Goal: Task Accomplishment & Management: Complete application form

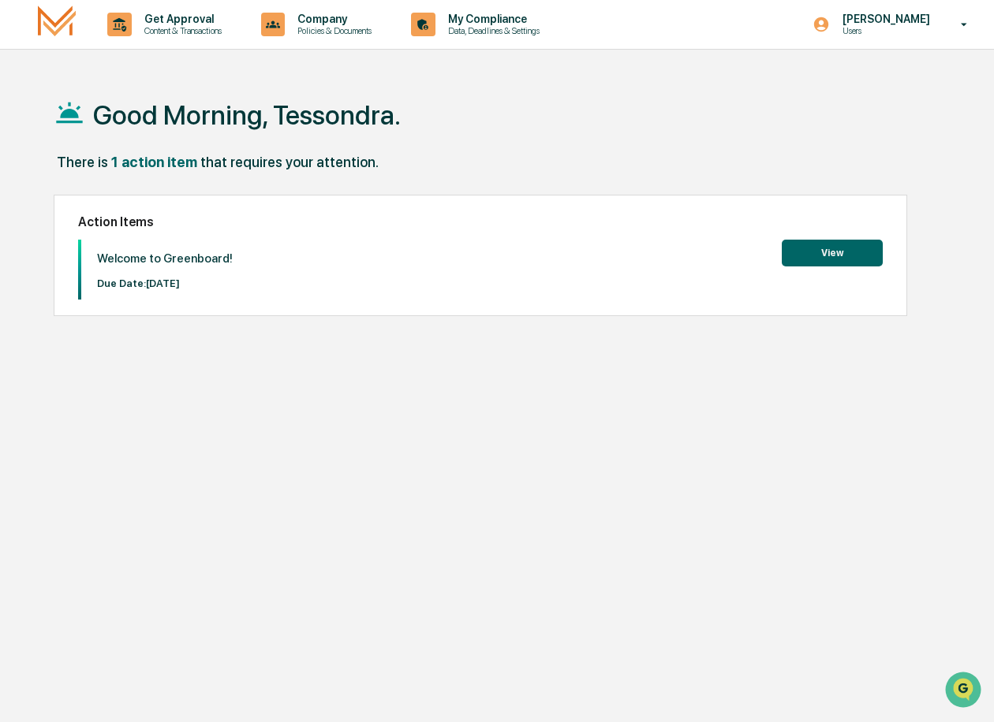
click at [847, 254] on button "View" at bounding box center [832, 253] width 101 height 27
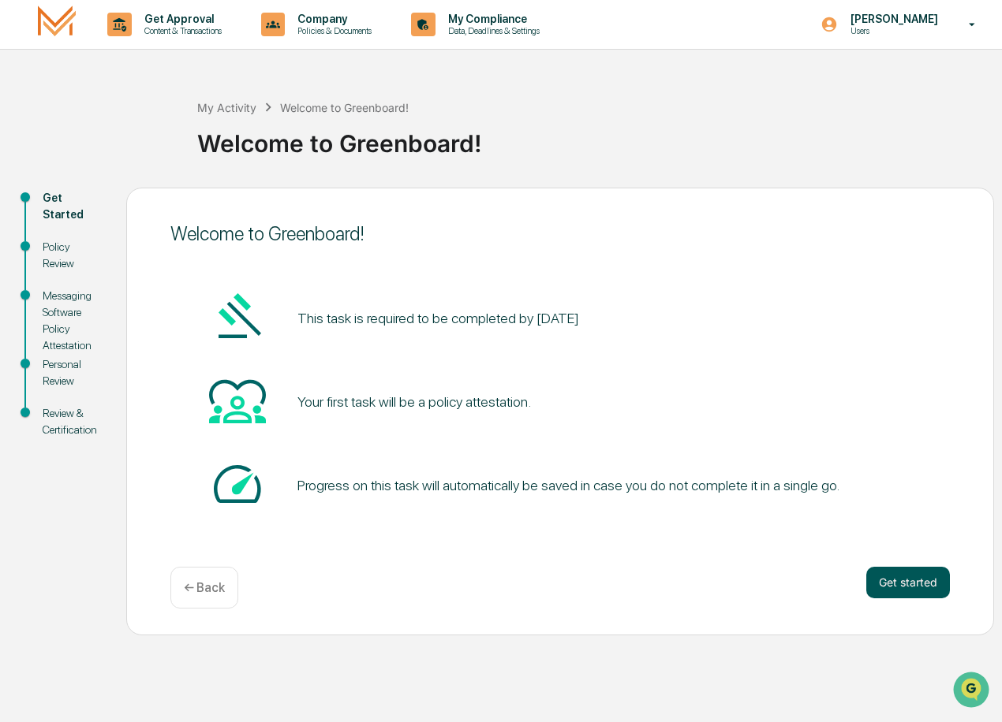
click at [921, 585] on button "Get started" at bounding box center [908, 583] width 84 height 32
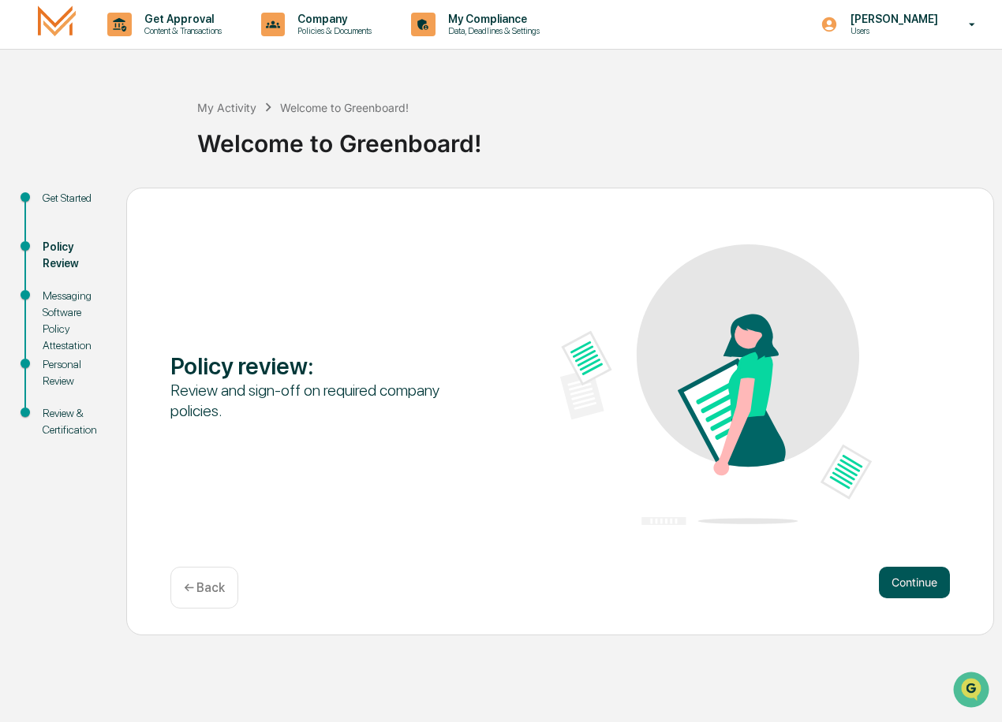
click at [927, 585] on button "Continue" at bounding box center [914, 583] width 71 height 32
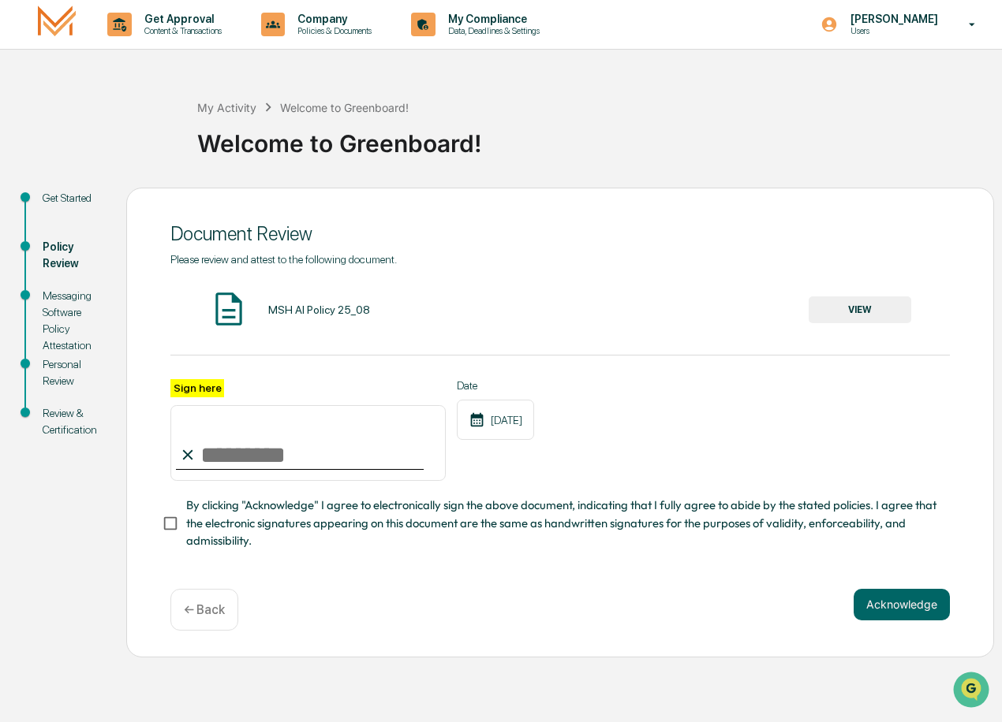
click at [284, 307] on div "MSH AI Policy 25_08" at bounding box center [319, 310] width 102 height 13
click at [230, 310] on img at bounding box center [228, 308] width 39 height 39
click at [252, 319] on div "MSH AI Policy 25_08 VIEW" at bounding box center [559, 310] width 779 height 42
click at [856, 312] on button "VIEW" at bounding box center [859, 310] width 103 height 27
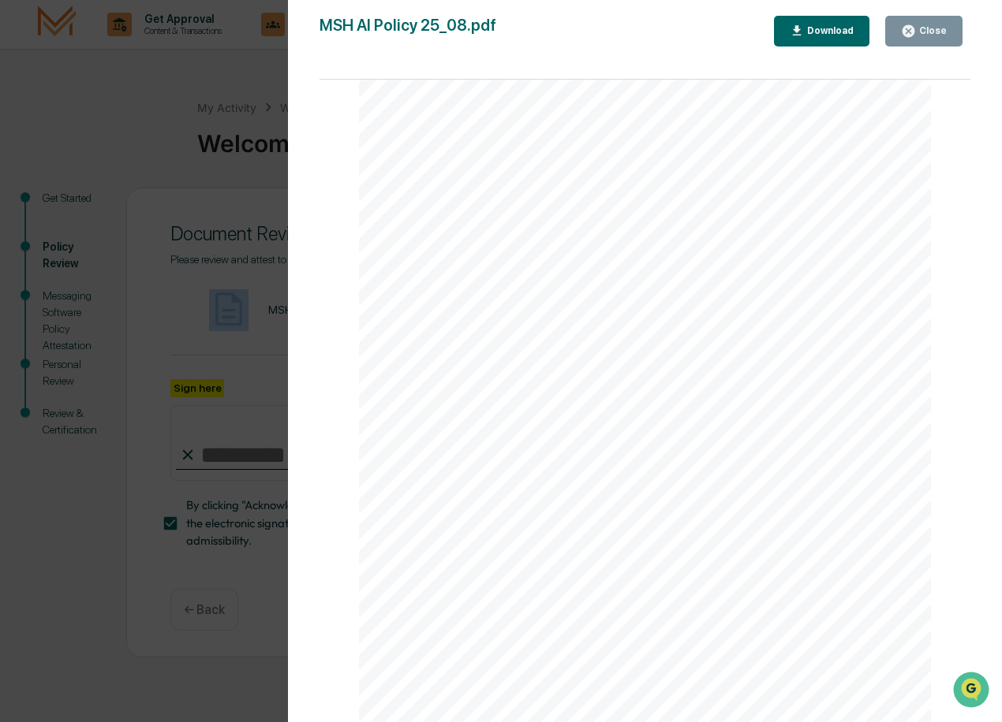
scroll to position [1717, 0]
click at [927, 32] on div "Close" at bounding box center [931, 30] width 31 height 11
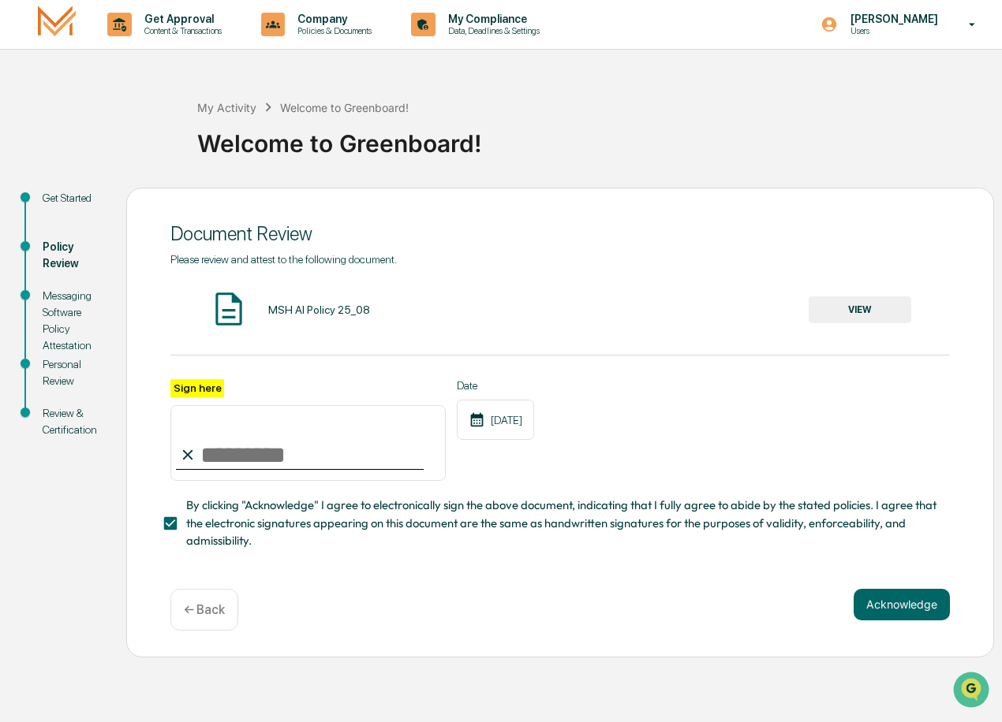
click at [286, 455] on input "Sign here" at bounding box center [307, 443] width 275 height 76
type input "**********"
click at [912, 605] on button "Acknowledge" at bounding box center [901, 605] width 96 height 32
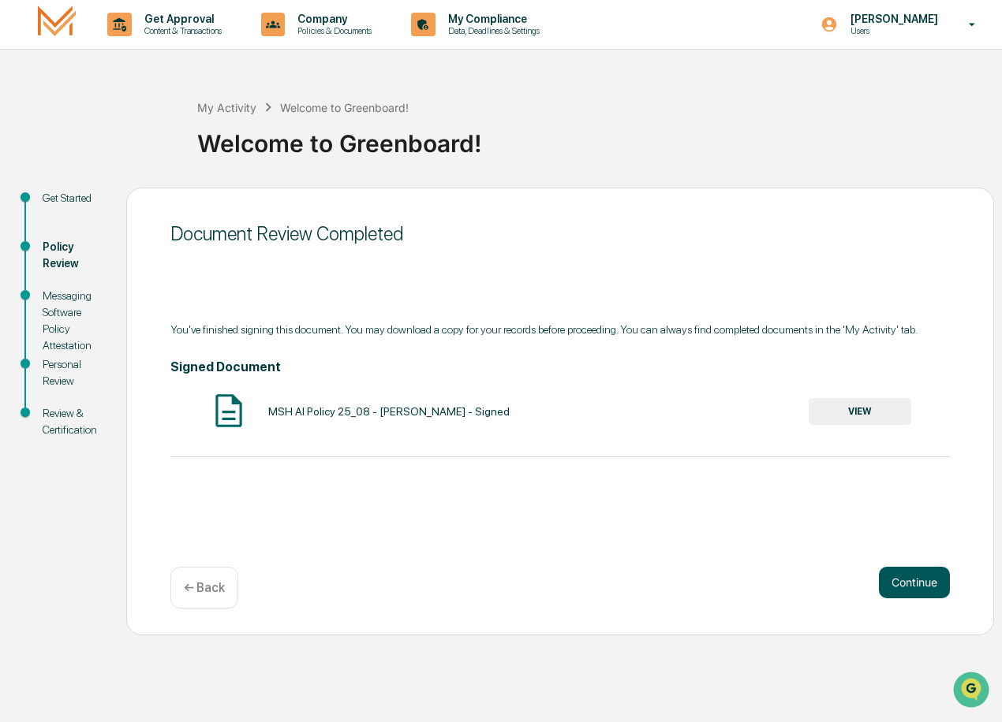
click at [904, 581] on button "Continue" at bounding box center [914, 583] width 71 height 32
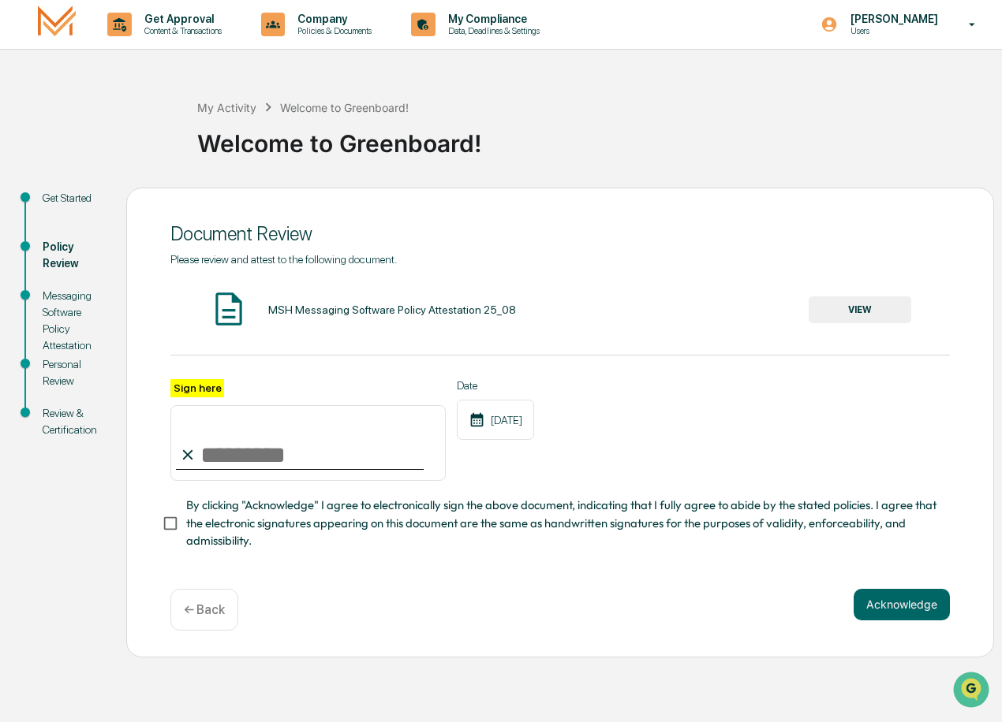
click at [220, 309] on img at bounding box center [228, 308] width 39 height 39
click at [885, 308] on button "VIEW" at bounding box center [859, 310] width 103 height 27
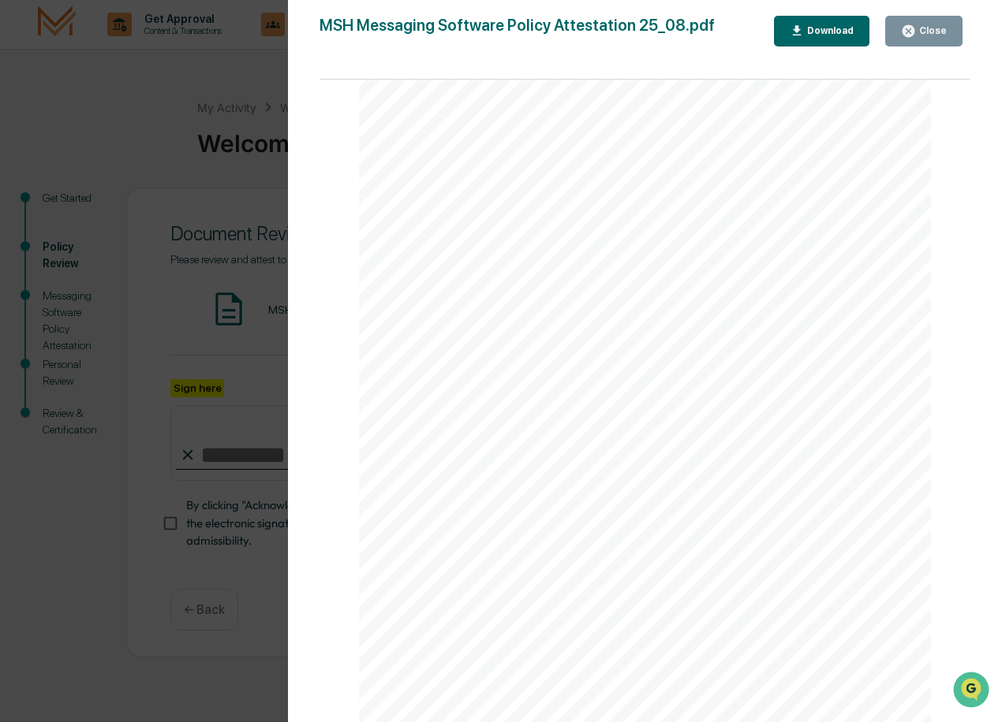
click at [935, 34] on div "Close" at bounding box center [931, 30] width 31 height 11
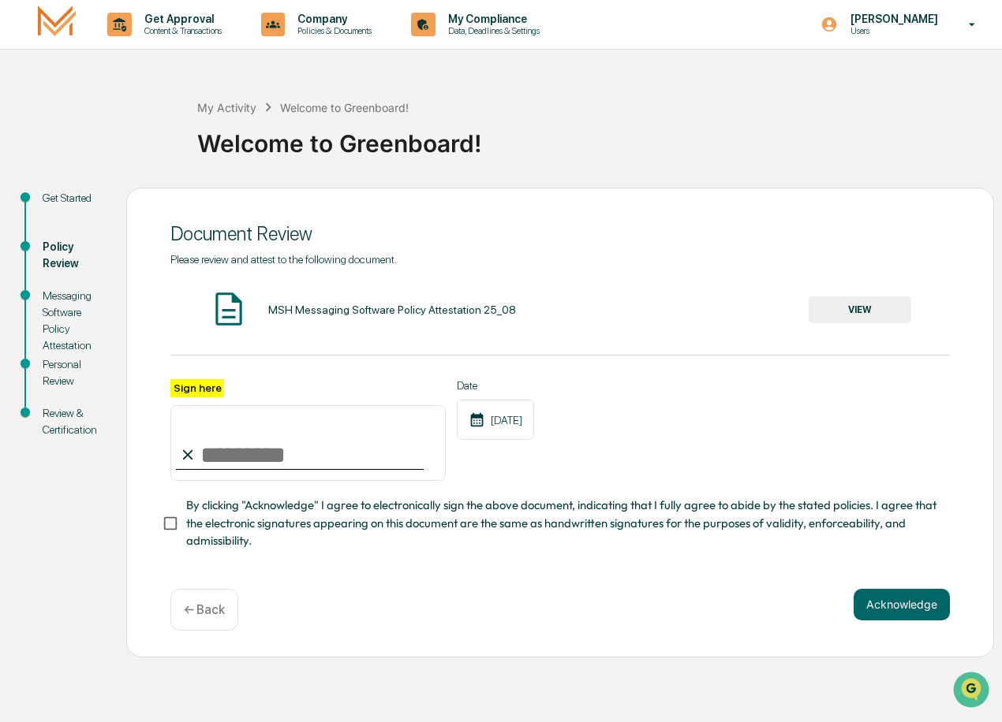
click at [239, 450] on input "Sign here" at bounding box center [307, 443] width 275 height 76
type input "**********"
click at [887, 604] on button "Acknowledge" at bounding box center [901, 605] width 96 height 32
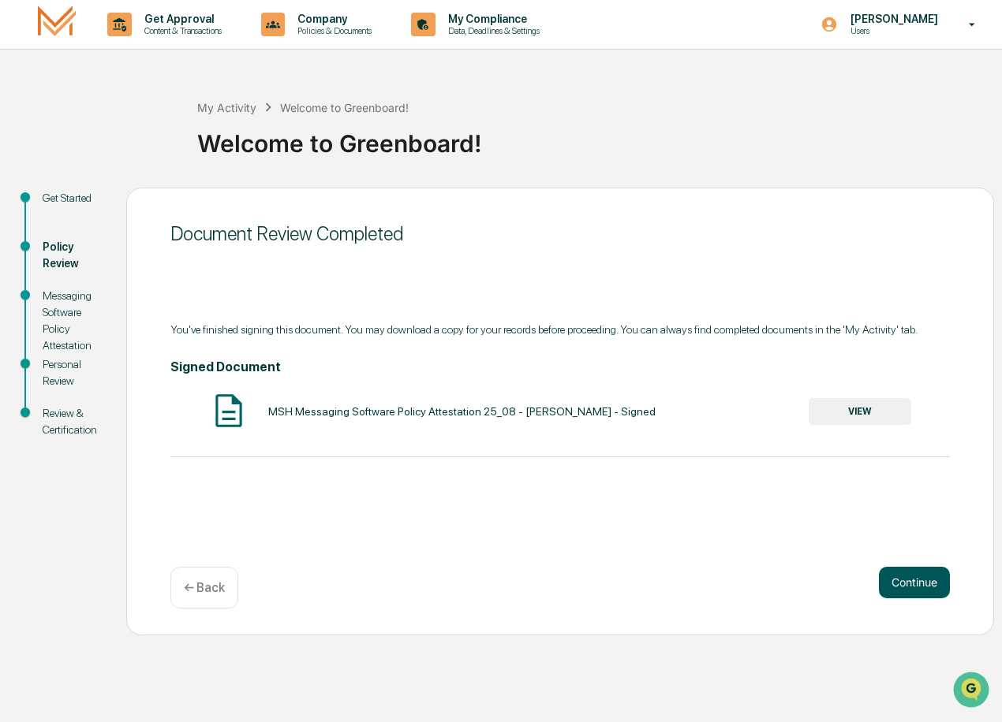
click at [902, 579] on button "Continue" at bounding box center [914, 583] width 71 height 32
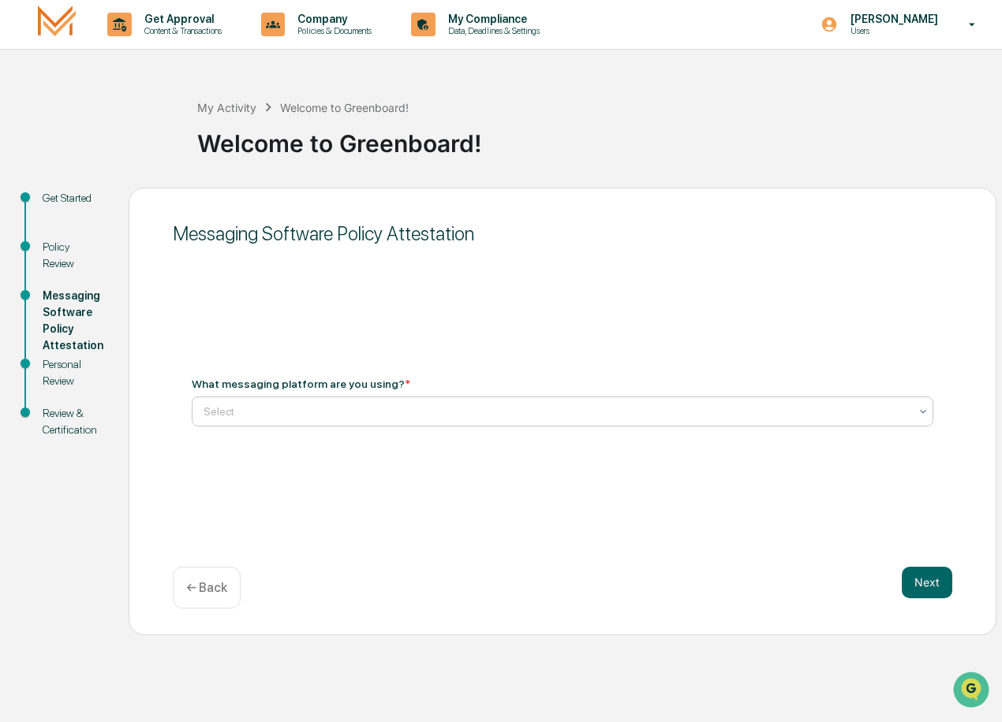
click at [921, 407] on icon at bounding box center [922, 411] width 13 height 13
type input "**********"
click at [919, 581] on button "Next" at bounding box center [926, 583] width 50 height 32
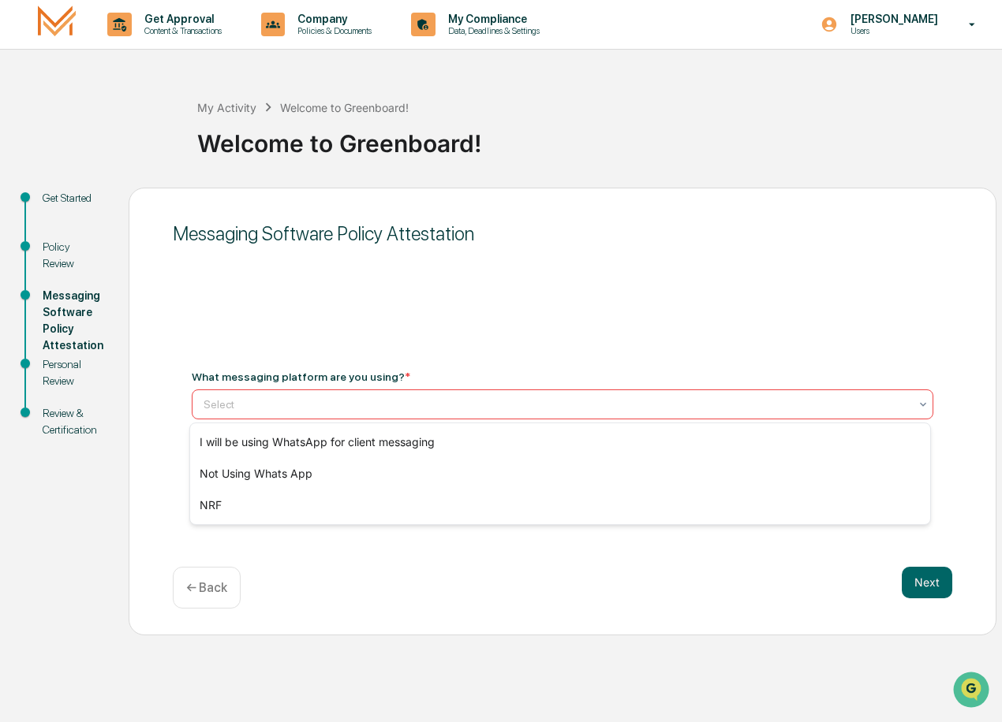
click at [248, 391] on div "Select" at bounding box center [562, 405] width 741 height 30
click at [250, 405] on div at bounding box center [555, 405] width 705 height 16
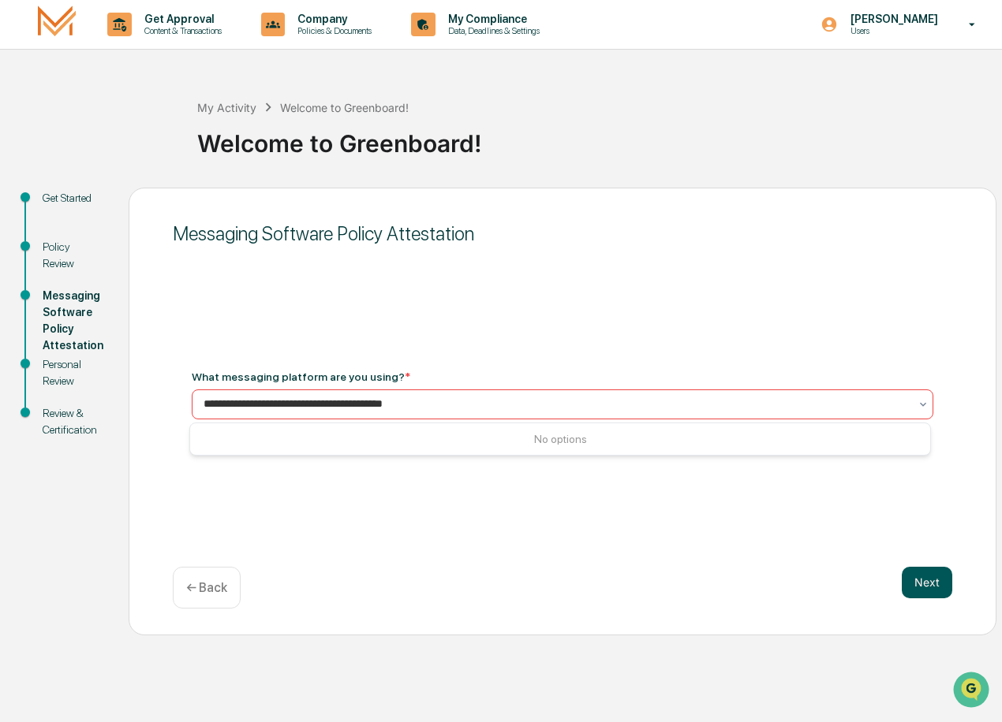
type input "**********"
click at [916, 588] on button "Next" at bounding box center [926, 583] width 50 height 32
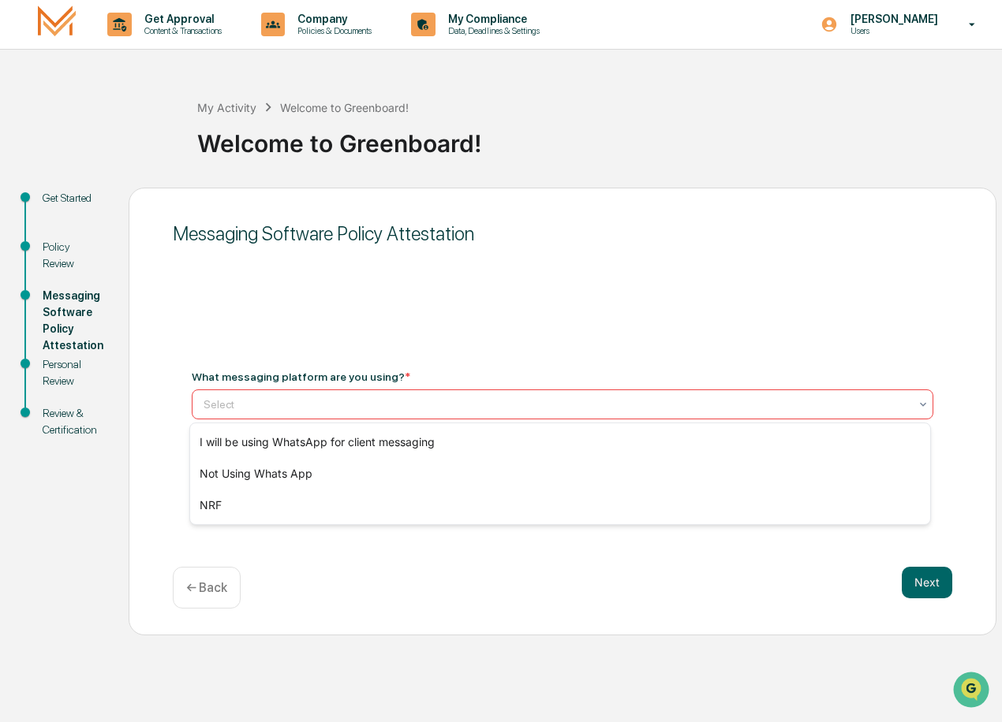
click at [313, 408] on div at bounding box center [555, 405] width 705 height 16
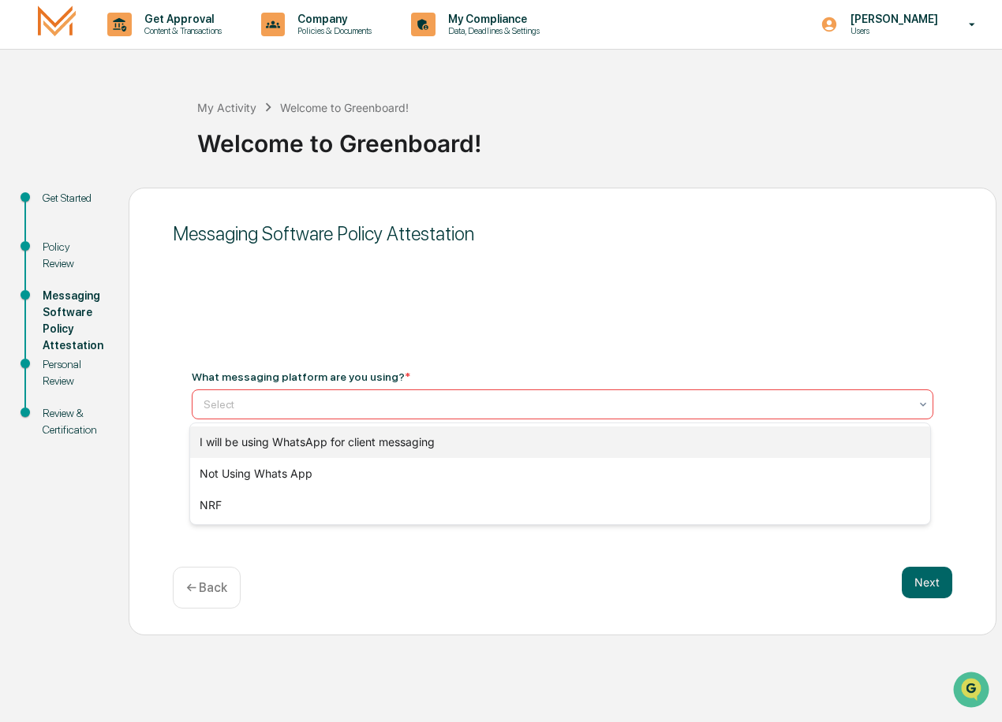
click at [312, 447] on div "I will be using WhatsApp for client messaging" at bounding box center [560, 443] width 740 height 32
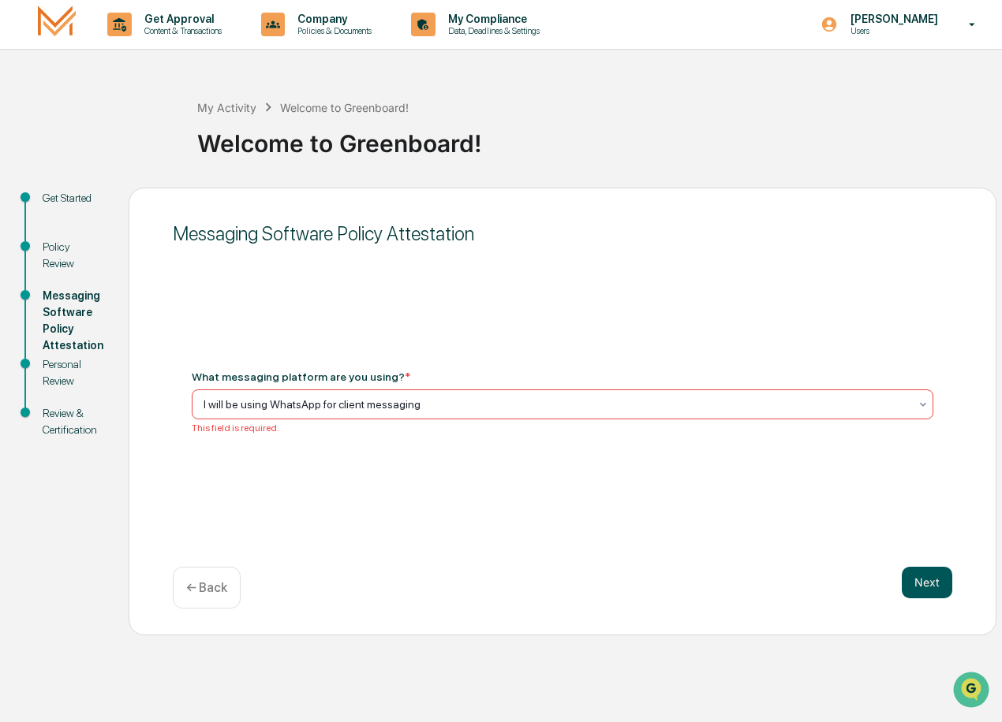
click at [916, 578] on button "Next" at bounding box center [926, 583] width 50 height 32
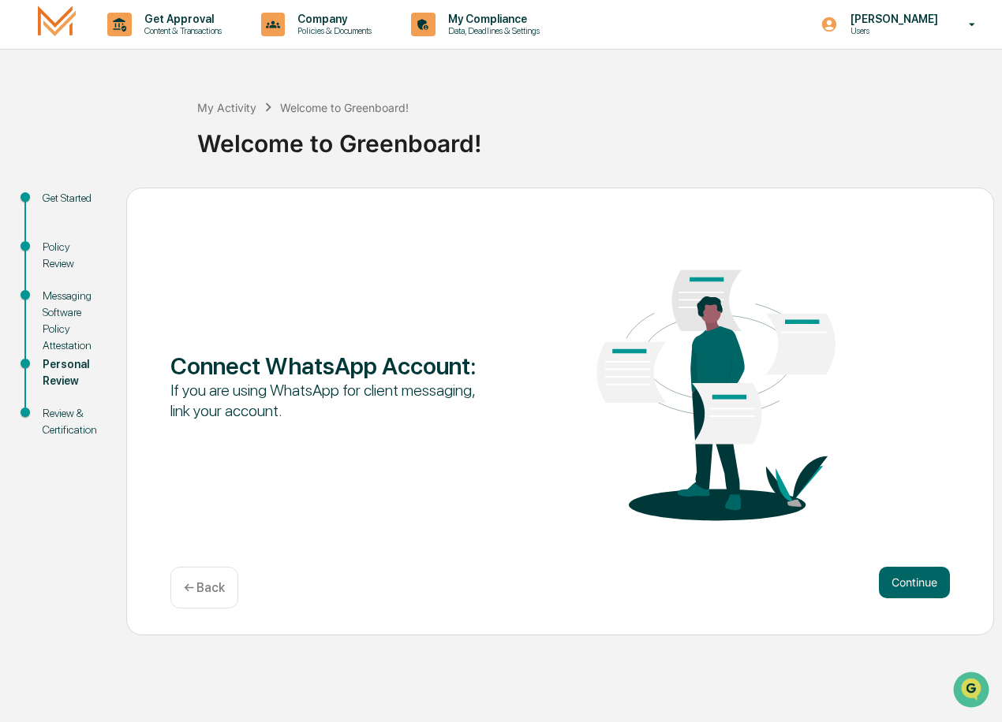
click at [217, 582] on p "← Back" at bounding box center [204, 587] width 41 height 15
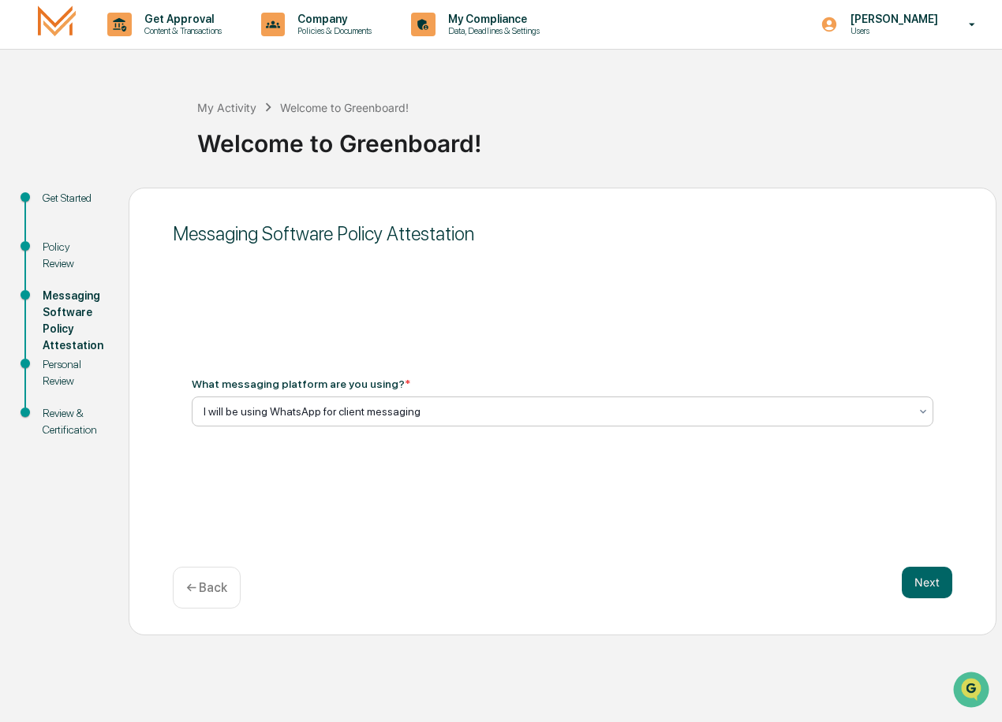
click at [268, 413] on div at bounding box center [555, 412] width 705 height 16
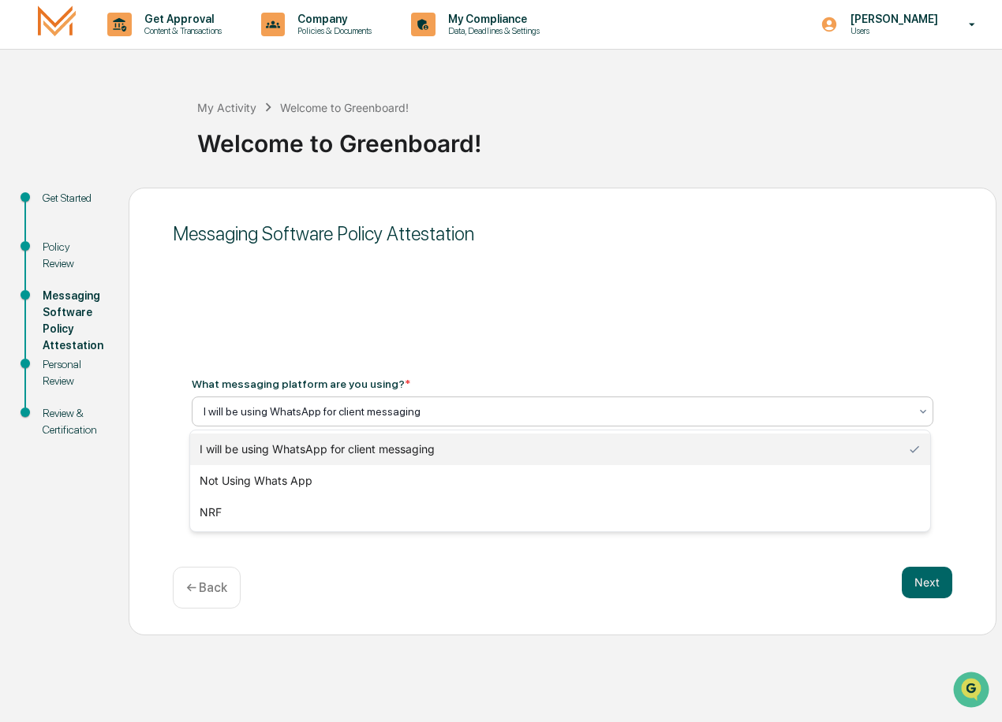
click at [188, 580] on div "← Back" at bounding box center [207, 588] width 68 height 42
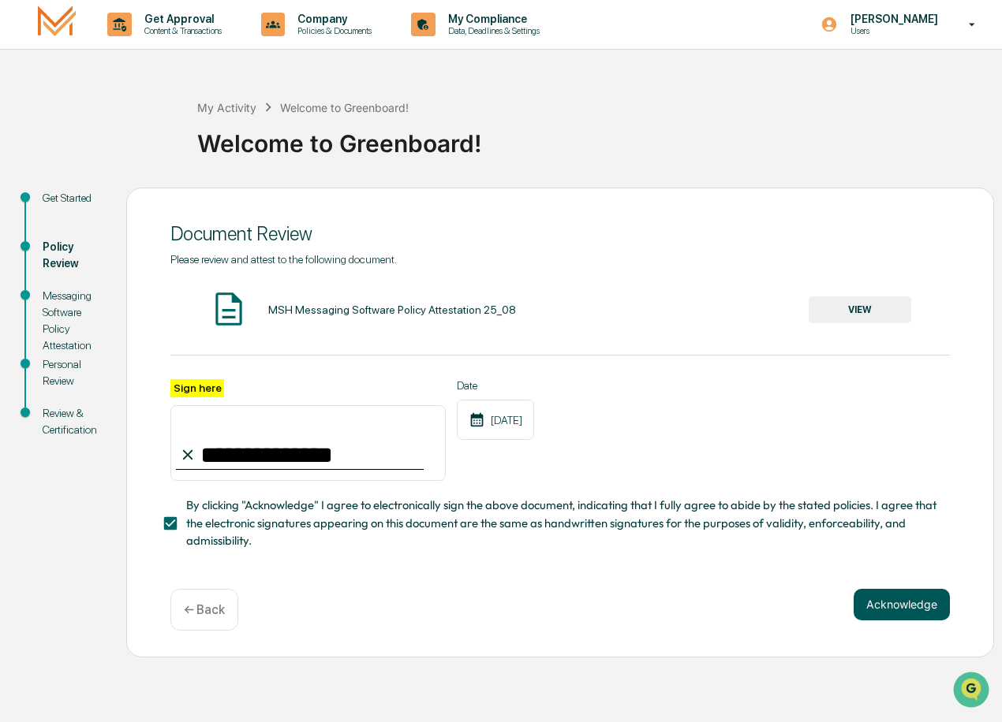
click at [917, 620] on button "Acknowledge" at bounding box center [901, 605] width 96 height 32
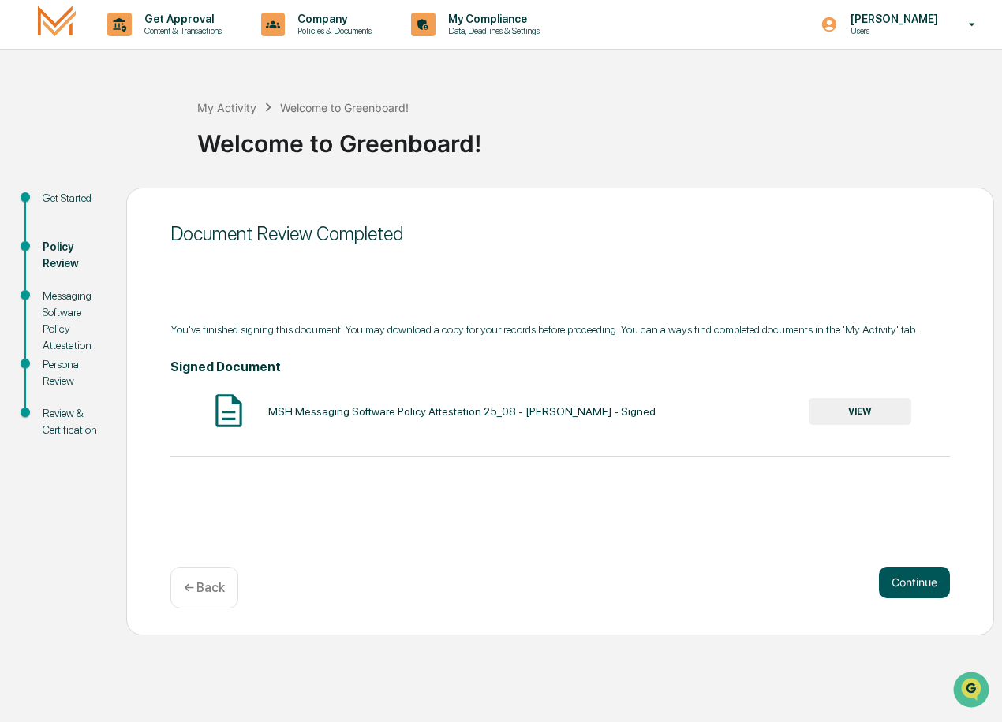
click at [936, 586] on button "Continue" at bounding box center [914, 583] width 71 height 32
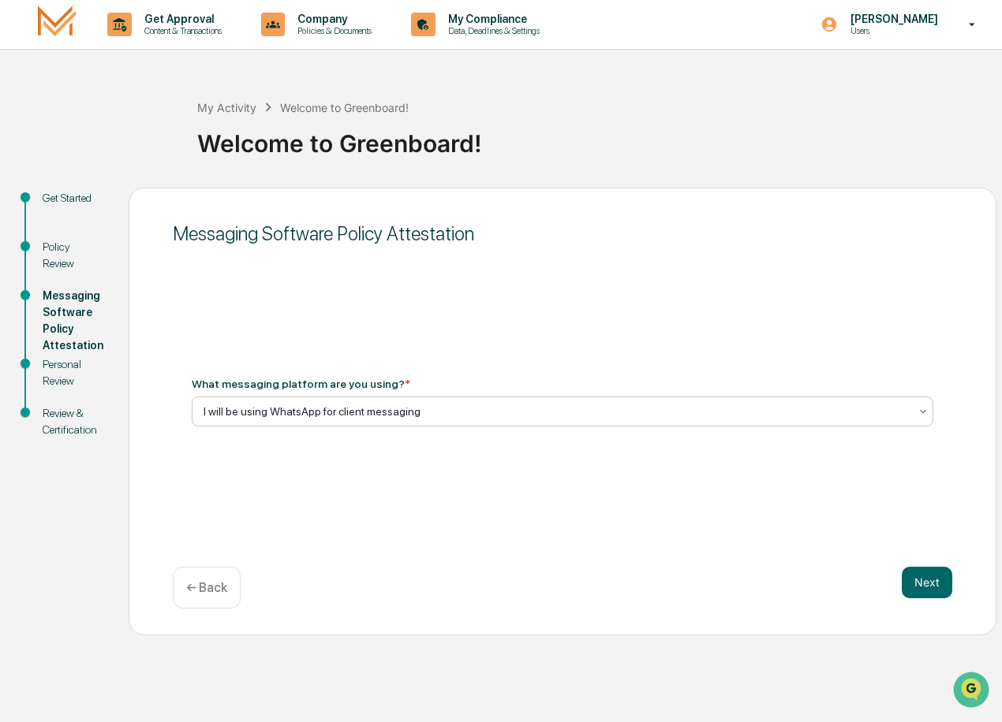
click at [462, 411] on div at bounding box center [555, 412] width 705 height 16
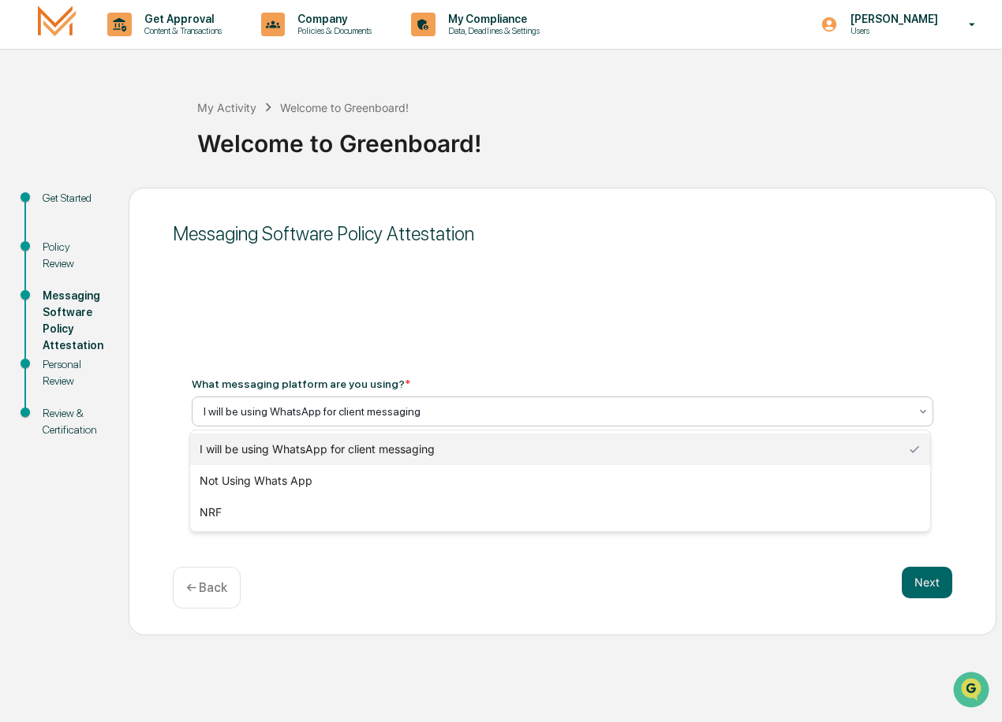
click at [461, 412] on div at bounding box center [555, 412] width 705 height 16
click at [920, 442] on div "I will be using WhatsApp for client messaging" at bounding box center [560, 450] width 740 height 32
click at [608, 404] on div at bounding box center [555, 412] width 705 height 16
type input "*"
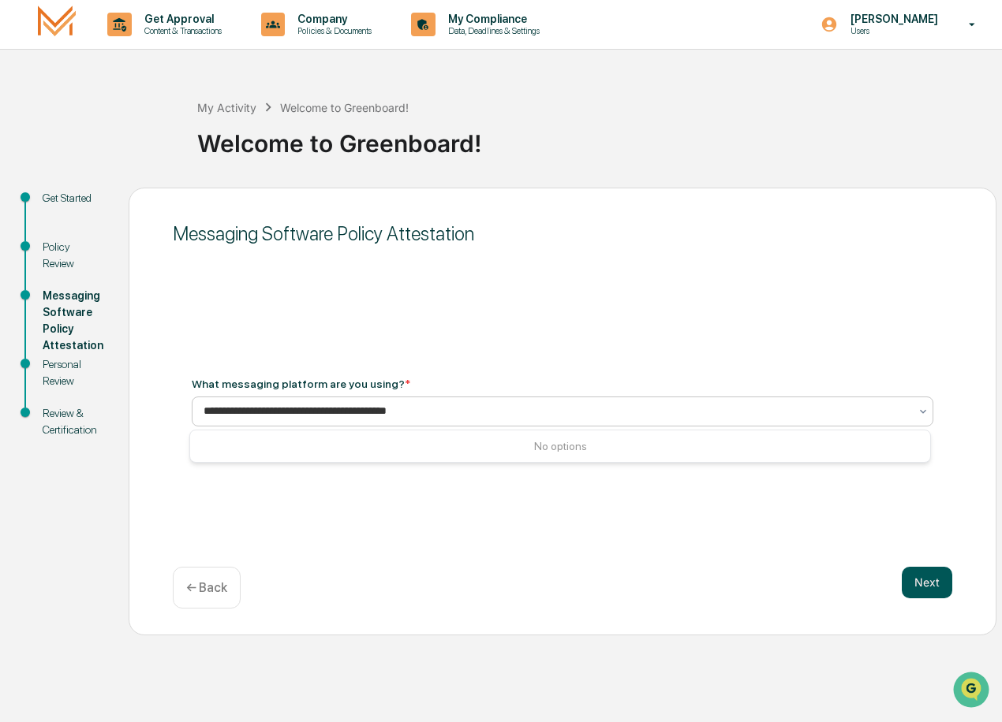
type input "**********"
click at [925, 583] on button "Next" at bounding box center [926, 583] width 50 height 32
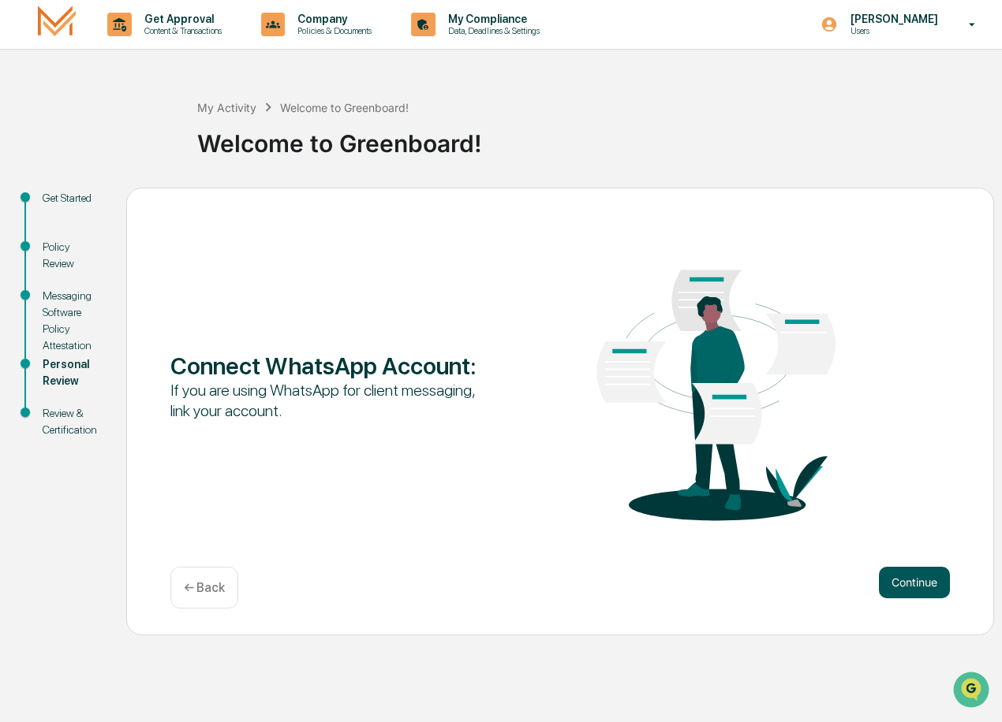
click at [894, 577] on button "Continue" at bounding box center [914, 583] width 71 height 32
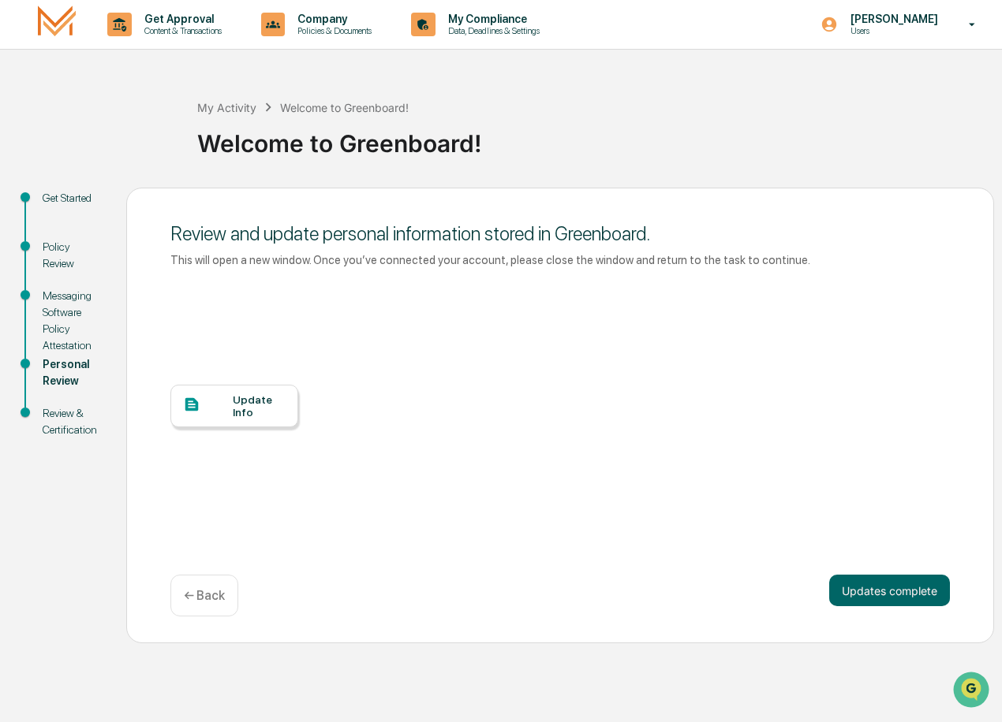
click at [249, 407] on div "Update Info" at bounding box center [259, 406] width 53 height 25
click at [890, 589] on button "Updates complete" at bounding box center [889, 591] width 121 height 32
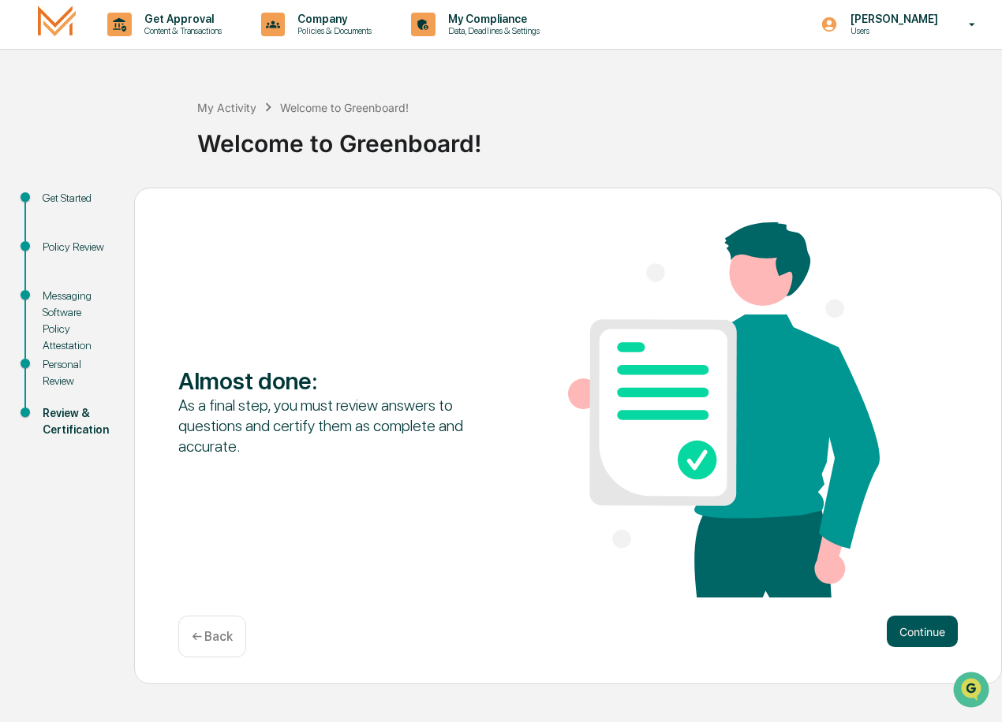
click at [911, 633] on button "Continue" at bounding box center [921, 632] width 71 height 32
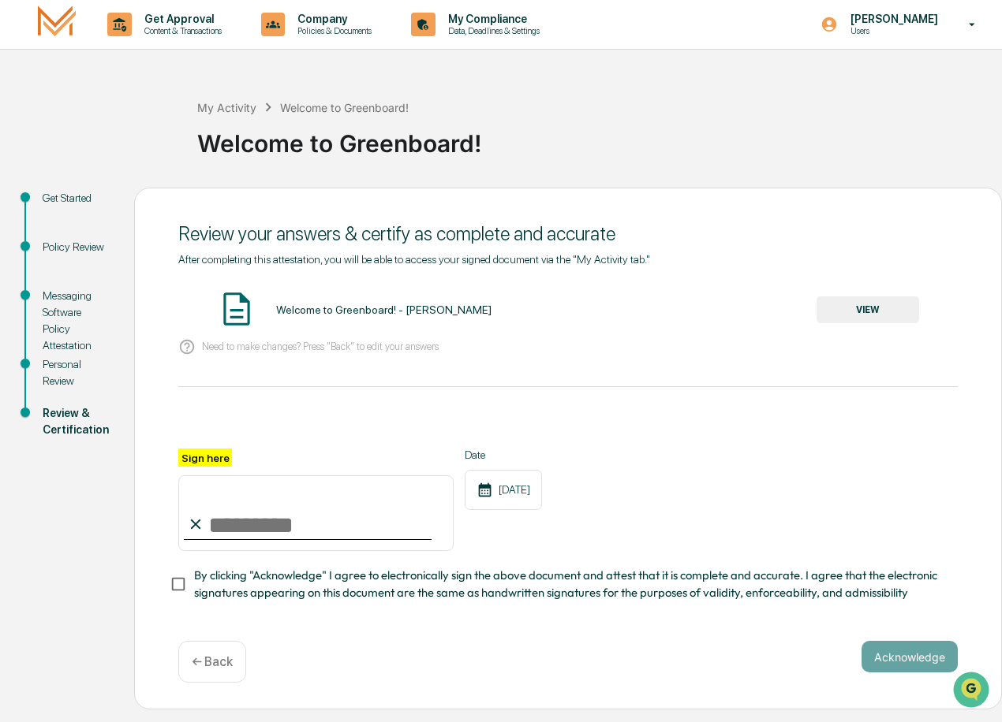
click at [857, 313] on button "VIEW" at bounding box center [867, 310] width 103 height 27
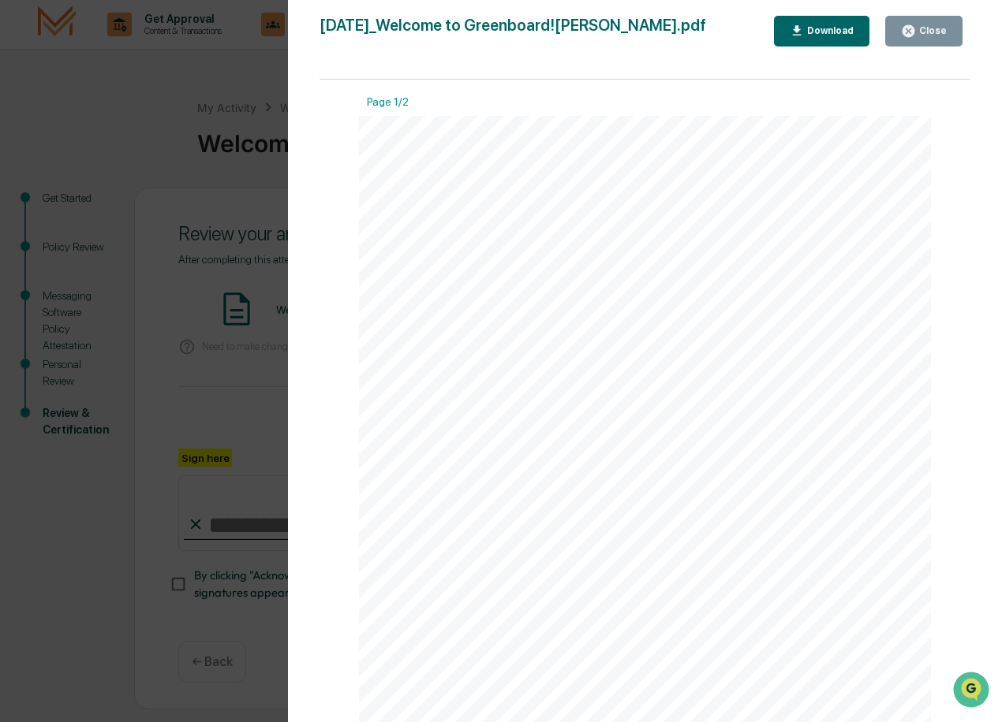
click at [931, 33] on div "Close" at bounding box center [931, 30] width 31 height 11
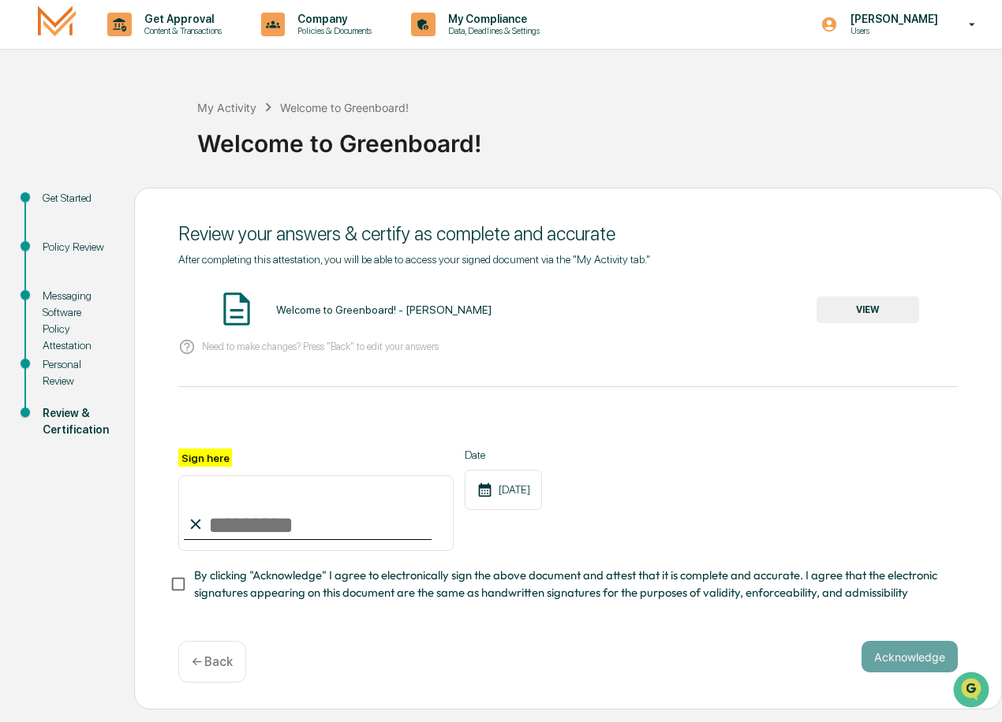
click at [263, 539] on input "Sign here" at bounding box center [315, 514] width 275 height 76
type input "**********"
click at [892, 655] on button "Acknowledge" at bounding box center [909, 657] width 96 height 32
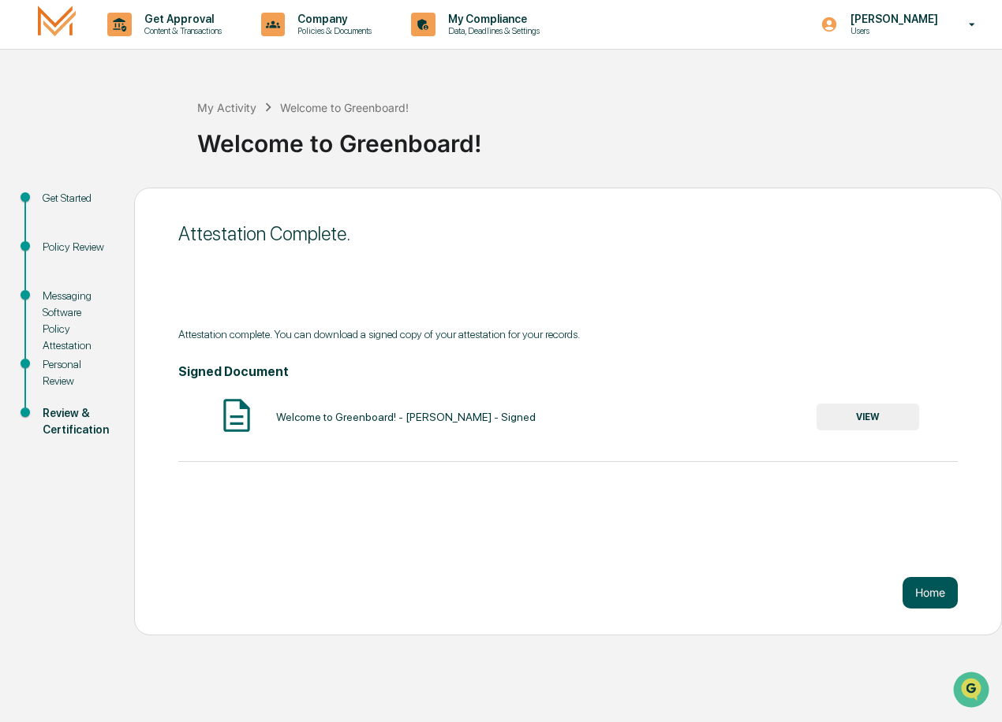
click at [918, 592] on button "Home" at bounding box center [929, 593] width 55 height 32
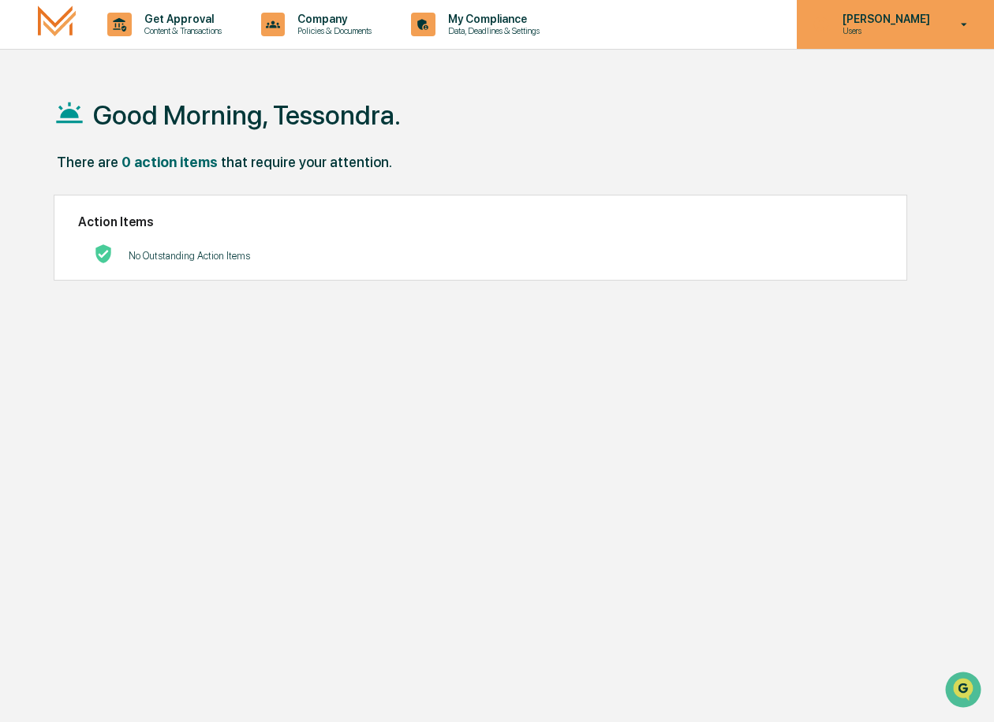
click at [974, 21] on icon at bounding box center [964, 24] width 28 height 15
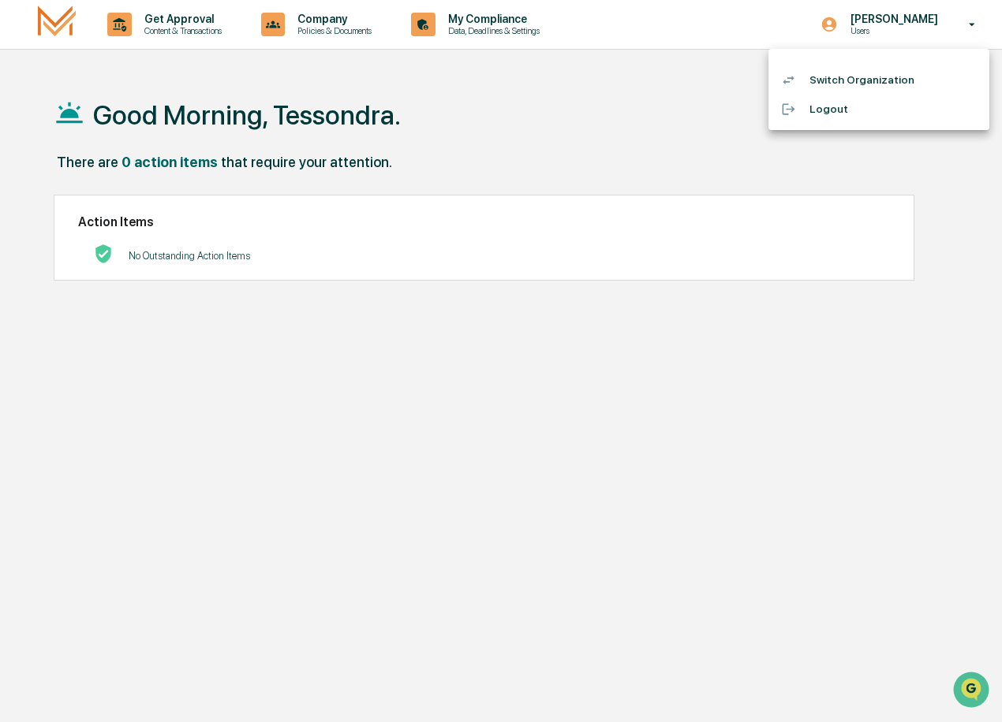
click at [832, 106] on li "Logout" at bounding box center [878, 109] width 221 height 29
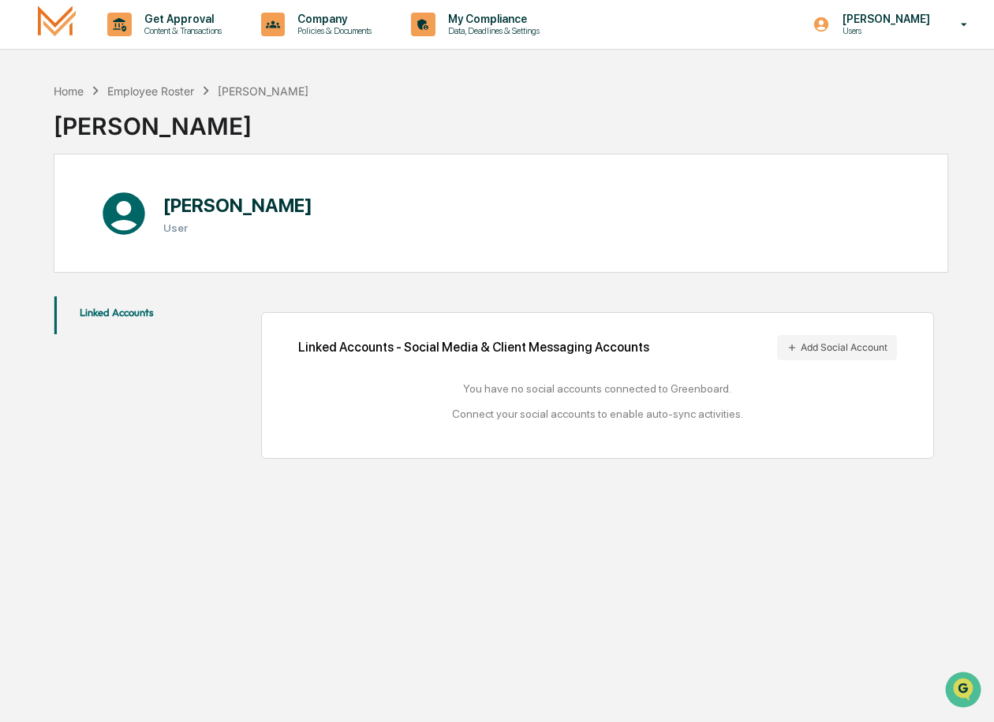
drag, startPoint x: 880, startPoint y: 557, endPoint x: 260, endPoint y: 349, distance: 653.9
click at [877, 557] on div "Home Employee Roster Tessondra Martinez Tessondra Martinez Tessondra Martinez U…" at bounding box center [501, 436] width 942 height 722
click at [562, 397] on div "You have no social accounts connected to Greenboard. Connect your social accoun…" at bounding box center [597, 402] width 599 height 38
click at [552, 420] on div "You have no social accounts connected to Greenboard. Connect your social accoun…" at bounding box center [597, 402] width 599 height 38
click at [542, 513] on div "Home Employee Roster Tessondra Martinez Tessondra Martinez Tessondra Martinez U…" at bounding box center [501, 436] width 942 height 722
